Goal: Entertainment & Leisure: Browse casually

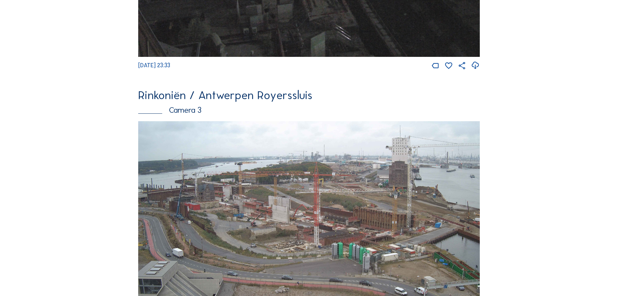
scroll to position [1071, 0]
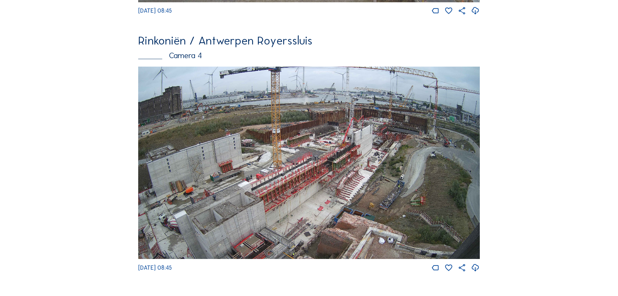
click at [362, 170] on img at bounding box center [309, 163] width 342 height 192
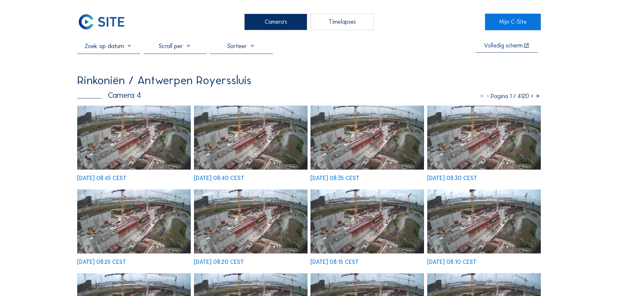
click at [133, 139] on img at bounding box center [134, 137] width 114 height 64
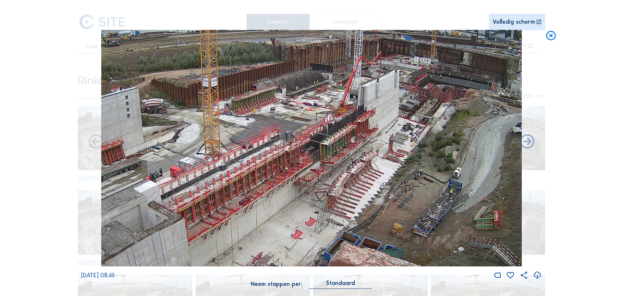
drag, startPoint x: 397, startPoint y: 210, endPoint x: 403, endPoint y: 193, distance: 18.3
click at [403, 193] on img at bounding box center [311, 148] width 421 height 237
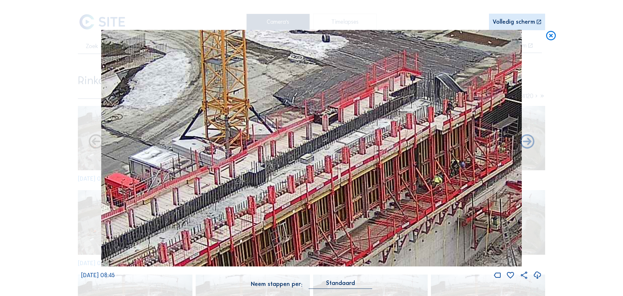
drag, startPoint x: 205, startPoint y: 163, endPoint x: 259, endPoint y: 177, distance: 55.1
click at [259, 177] on img at bounding box center [311, 148] width 421 height 237
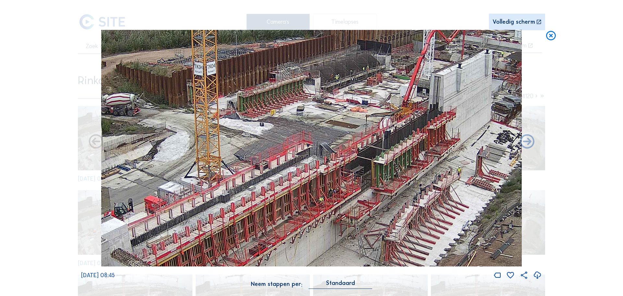
drag, startPoint x: 480, startPoint y: 170, endPoint x: 382, endPoint y: 201, distance: 103.2
click at [376, 204] on img at bounding box center [311, 148] width 421 height 237
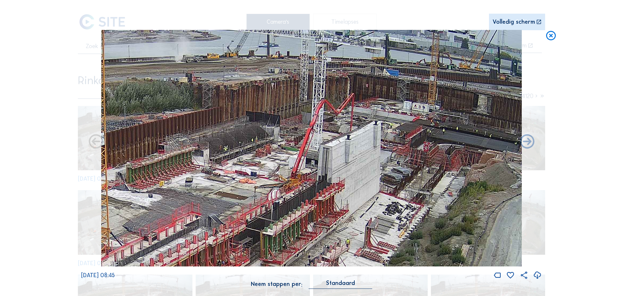
drag, startPoint x: 447, startPoint y: 168, endPoint x: 343, endPoint y: 174, distance: 104.3
click at [331, 235] on img at bounding box center [311, 148] width 421 height 237
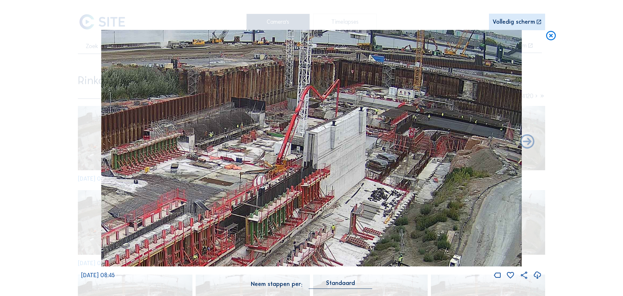
drag, startPoint x: 254, startPoint y: 143, endPoint x: 244, endPoint y: 134, distance: 14.0
click at [244, 134] on img at bounding box center [311, 148] width 421 height 237
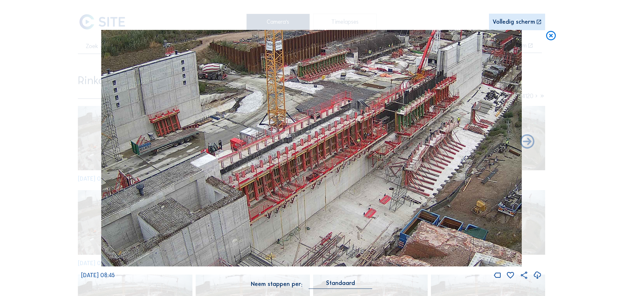
drag, startPoint x: 331, startPoint y: 157, endPoint x: 400, endPoint y: 121, distance: 77.6
click at [400, 121] on img at bounding box center [311, 148] width 421 height 237
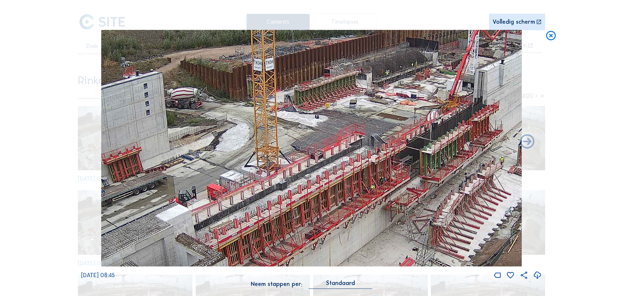
drag, startPoint x: 382, startPoint y: 73, endPoint x: 346, endPoint y: 113, distance: 53.8
click at [346, 113] on img at bounding box center [311, 148] width 421 height 237
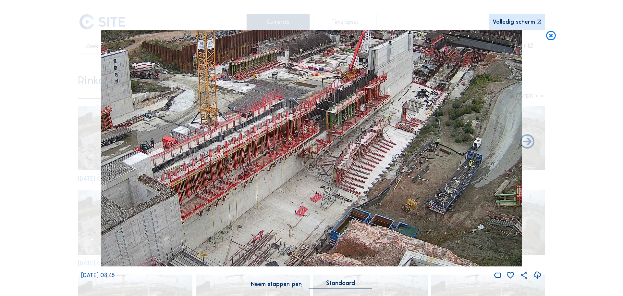
drag, startPoint x: 399, startPoint y: 132, endPoint x: 328, endPoint y: 108, distance: 75.1
click at [328, 108] on img at bounding box center [311, 148] width 421 height 237
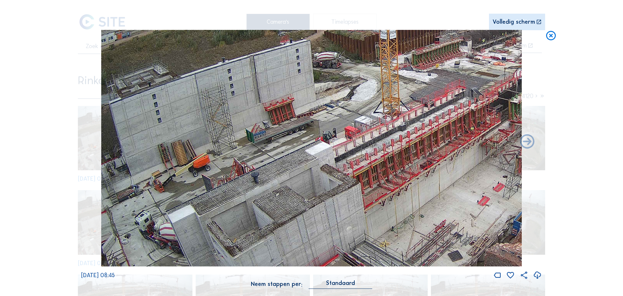
drag, startPoint x: 326, startPoint y: 108, endPoint x: 539, endPoint y: 105, distance: 213.2
click at [539, 105] on div "Mo 01 Sep 2025 08:45" at bounding box center [311, 155] width 461 height 250
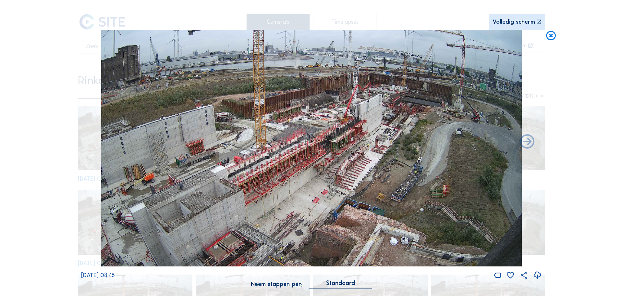
drag, startPoint x: 433, startPoint y: 150, endPoint x: 387, endPoint y: 101, distance: 67.5
click at [387, 101] on img at bounding box center [311, 148] width 421 height 237
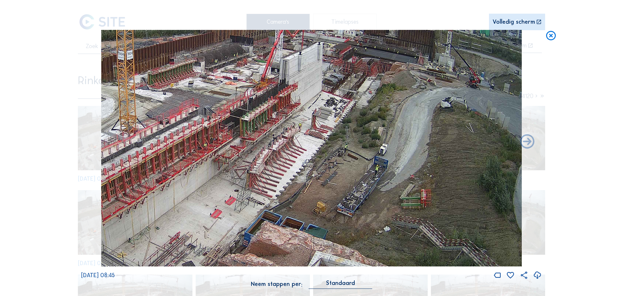
drag, startPoint x: 418, startPoint y: 113, endPoint x: 377, endPoint y: 94, distance: 44.4
click at [377, 94] on img at bounding box center [311, 148] width 421 height 237
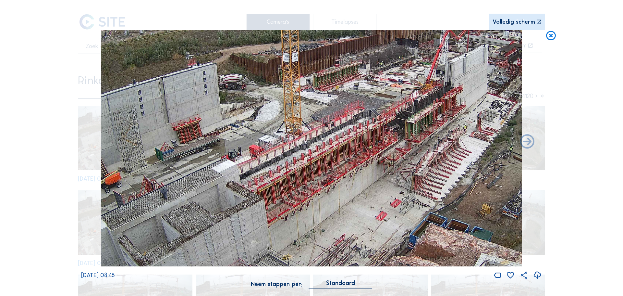
drag, startPoint x: 254, startPoint y: 115, endPoint x: 419, endPoint y: 117, distance: 165.2
click at [419, 117] on img at bounding box center [311, 148] width 421 height 237
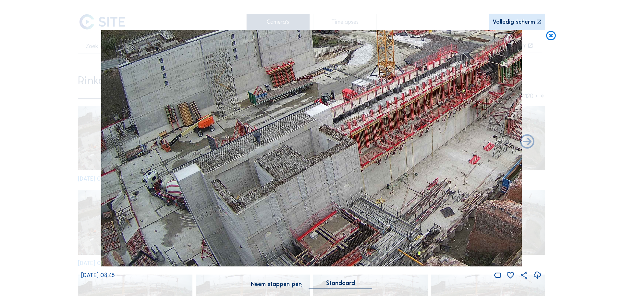
drag, startPoint x: 197, startPoint y: 120, endPoint x: 370, endPoint y: 22, distance: 198.5
click at [370, 22] on div "Scroll om door de tijd te reizen | Druk op de 'Alt'-knop + scroll om te Zoomen …" at bounding box center [311, 147] width 461 height 295
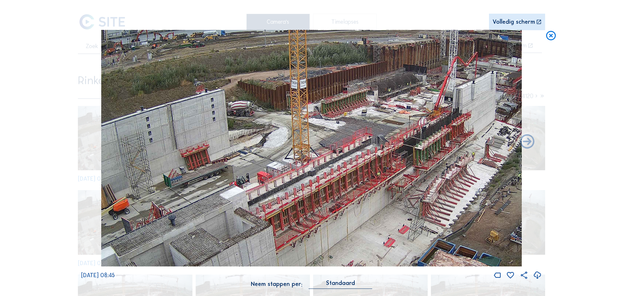
drag, startPoint x: 311, startPoint y: 183, endPoint x: 233, endPoint y: 208, distance: 82.4
click at [230, 210] on img at bounding box center [311, 148] width 421 height 237
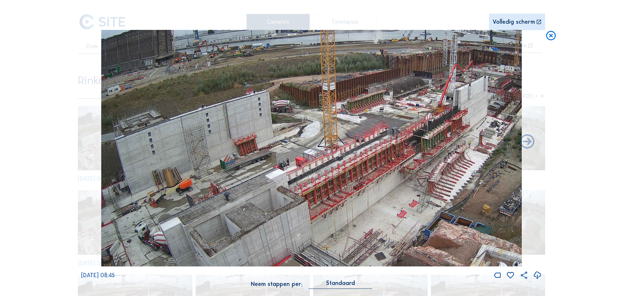
drag, startPoint x: 249, startPoint y: 148, endPoint x: 291, endPoint y: 135, distance: 43.8
click at [291, 135] on img at bounding box center [311, 148] width 421 height 237
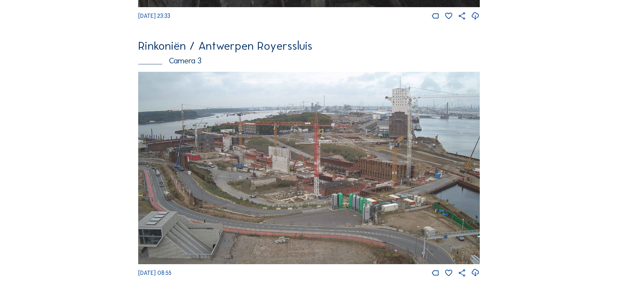
click at [305, 177] on img at bounding box center [309, 168] width 342 height 192
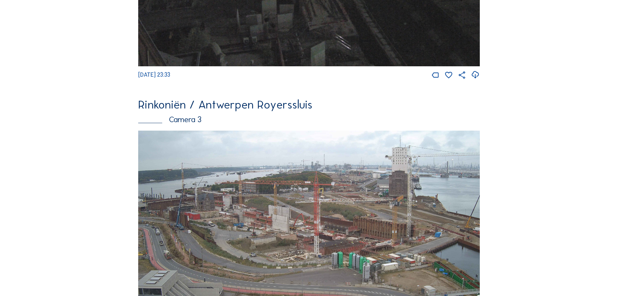
scroll to position [812, 0]
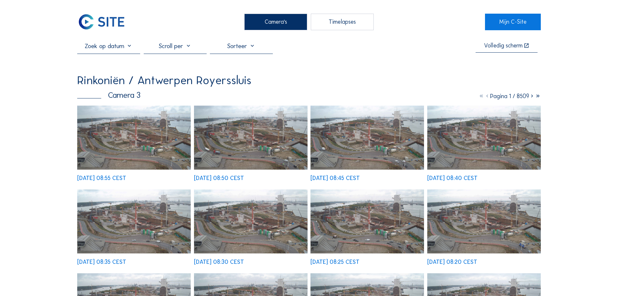
click at [117, 130] on img at bounding box center [134, 137] width 114 height 64
